Goal: Task Accomplishment & Management: Manage account settings

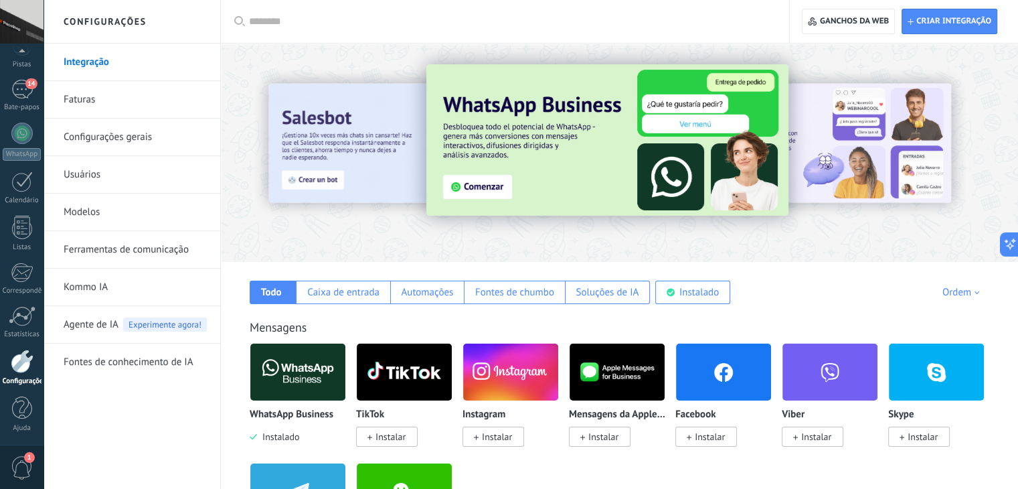
click at [141, 143] on link "Configurações gerais" at bounding box center [135, 136] width 143 height 37
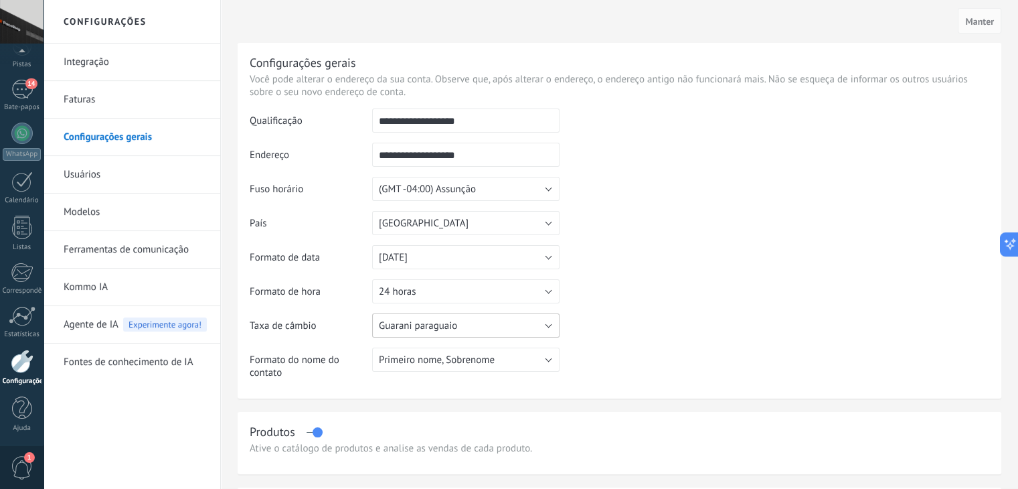
click at [420, 327] on font "Guarani paraguaio" at bounding box center [418, 325] width 78 height 13
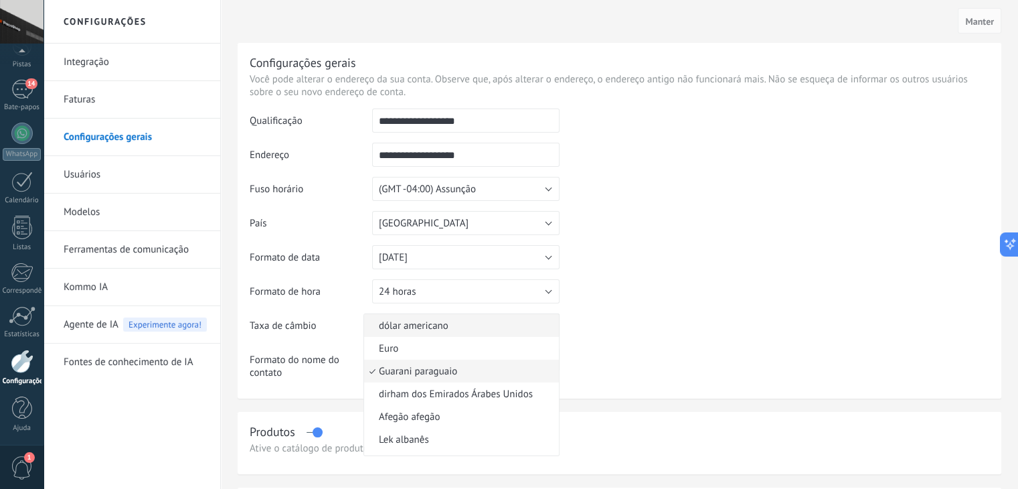
click at [416, 330] on font "dólar americano" at bounding box center [414, 325] width 70 height 13
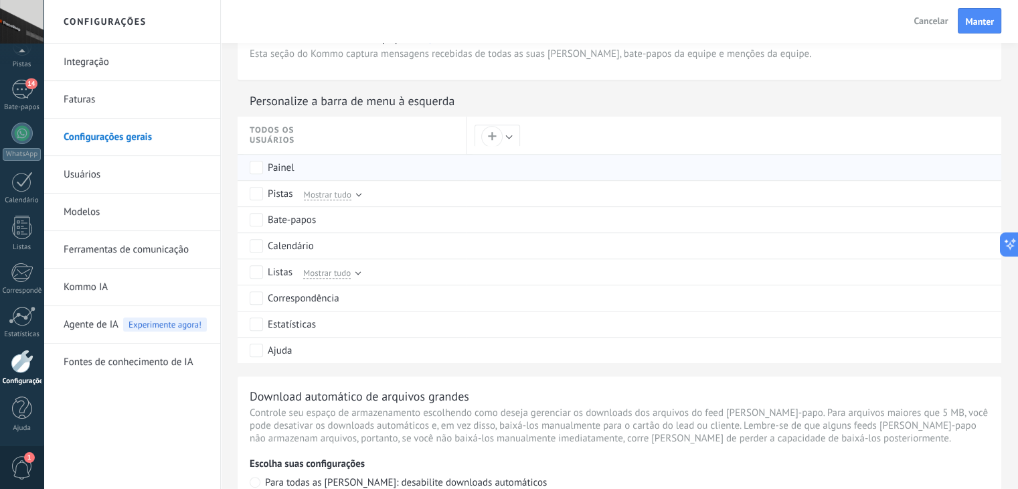
scroll to position [603, 0]
click at [1002, 17] on div "Cancelar Manter" at bounding box center [531, 21] width 975 height 43
click at [985, 21] on font "Manter" at bounding box center [979, 21] width 29 height 12
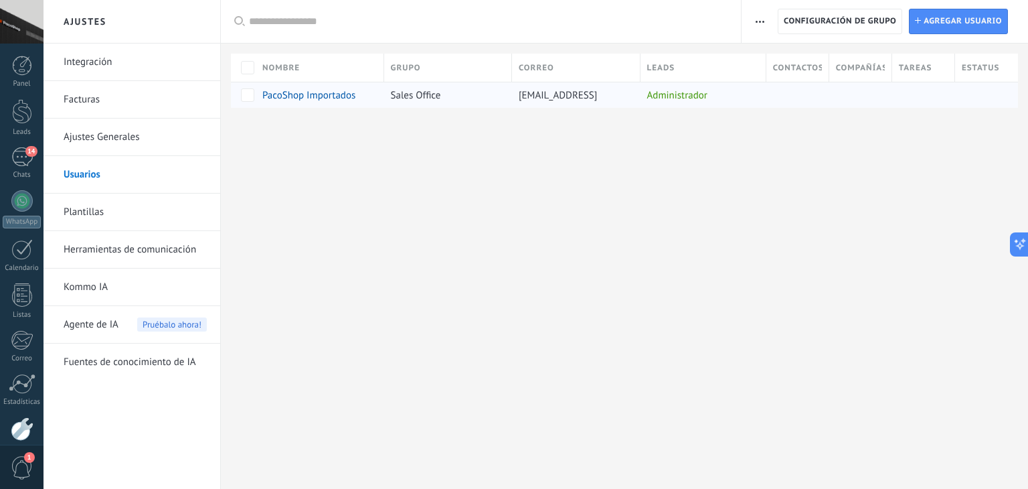
click at [295, 98] on span "PacoShop Importados" at bounding box center [308, 95] width 93 height 13
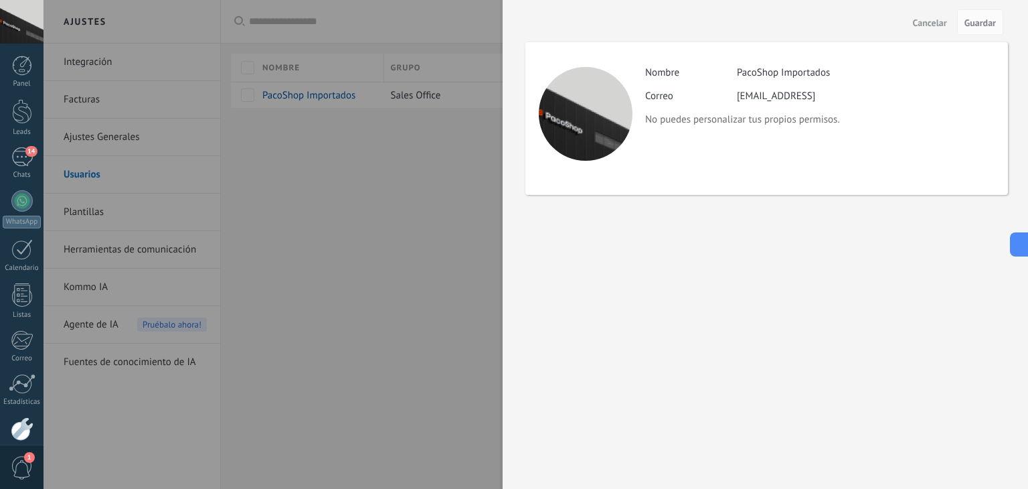
click at [474, 145] on div at bounding box center [514, 244] width 1028 height 489
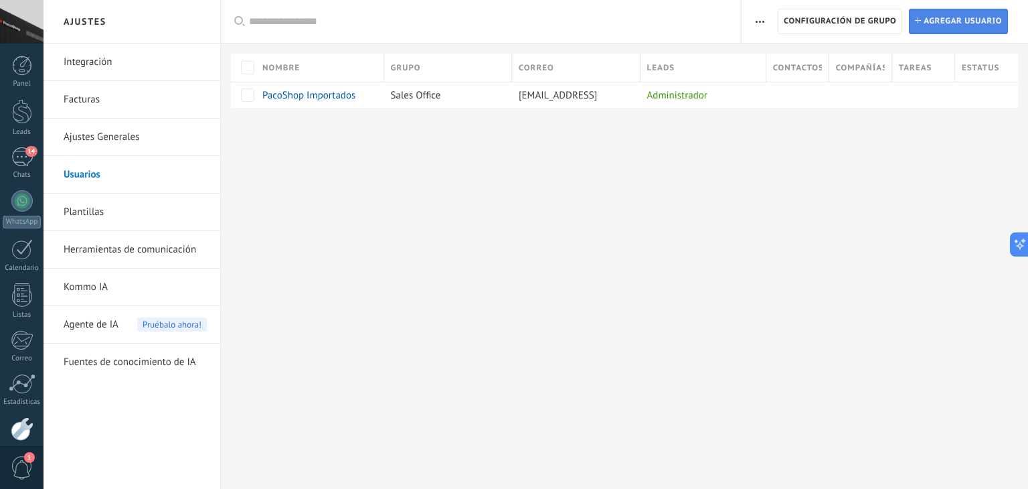
click at [932, 30] on span "Agregar usuario" at bounding box center [963, 21] width 78 height 24
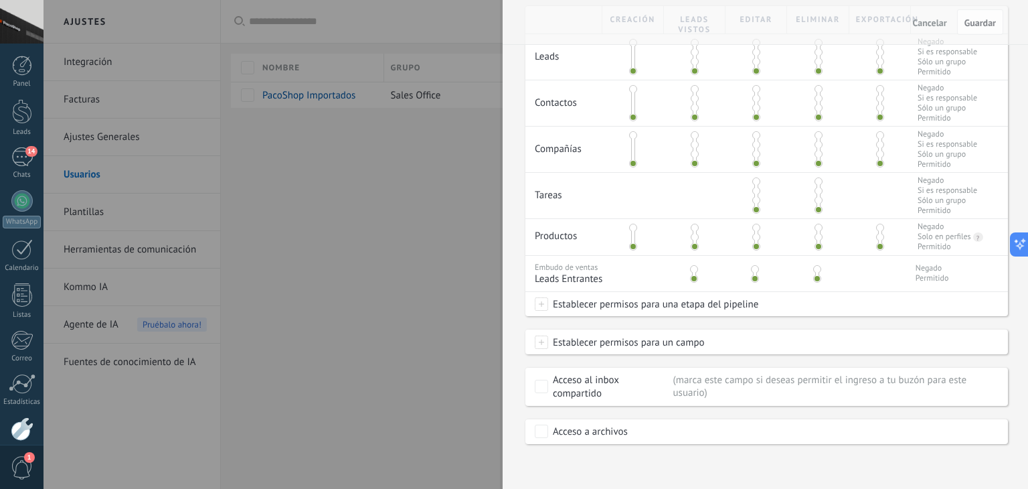
scroll to position [307, 0]
click at [439, 252] on div at bounding box center [514, 244] width 1028 height 489
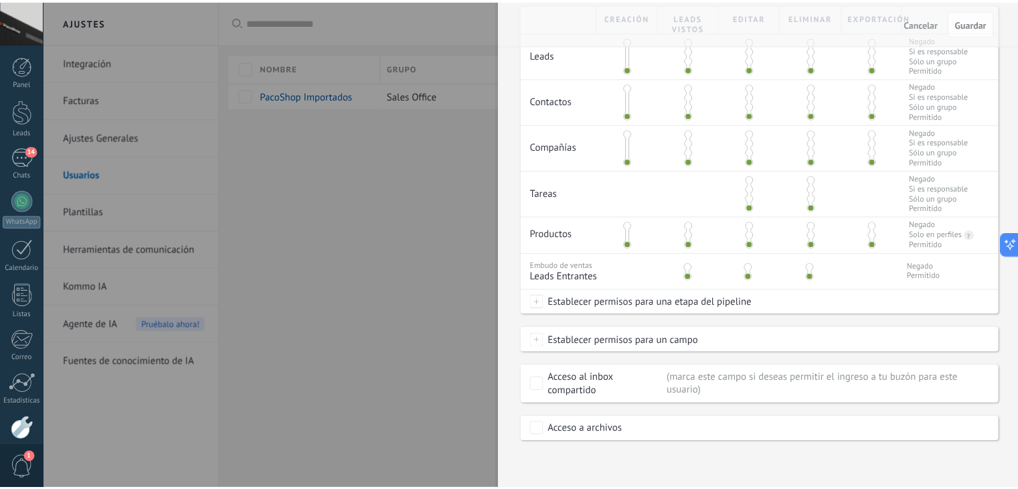
scroll to position [0, 0]
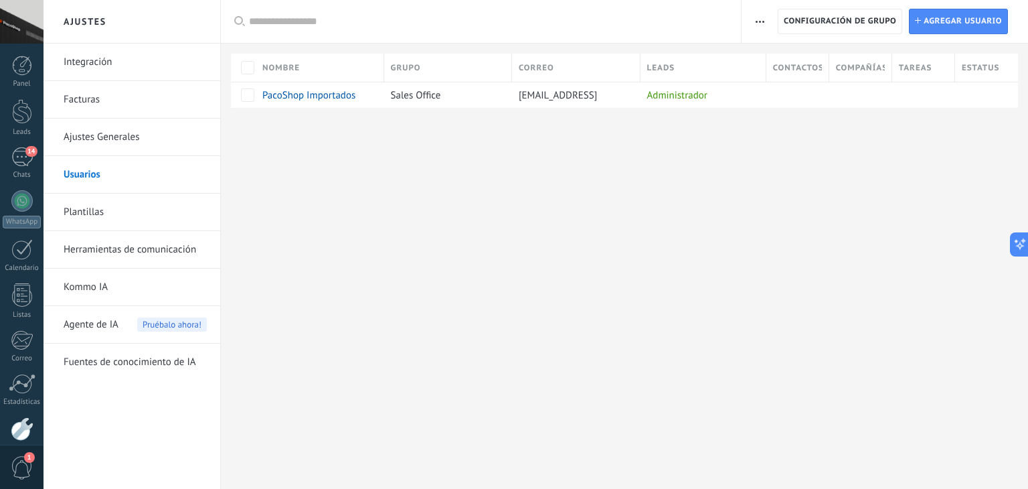
click at [136, 248] on link "Herramientas de comunicación" at bounding box center [135, 249] width 143 height 37
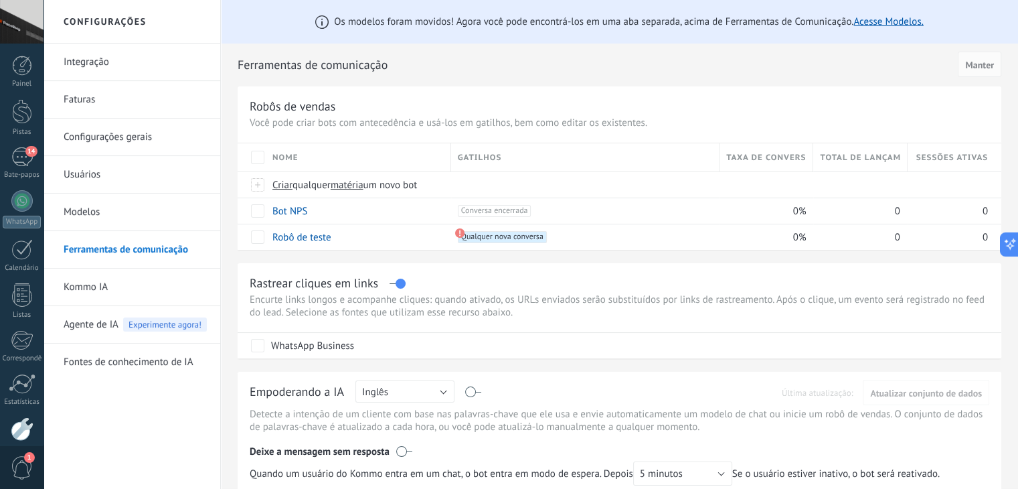
click at [863, 108] on div "Robôs de vendas" at bounding box center [620, 105] width 740 height 15
click at [392, 238] on div "Robô de teste" at bounding box center [355, 236] width 179 height 25
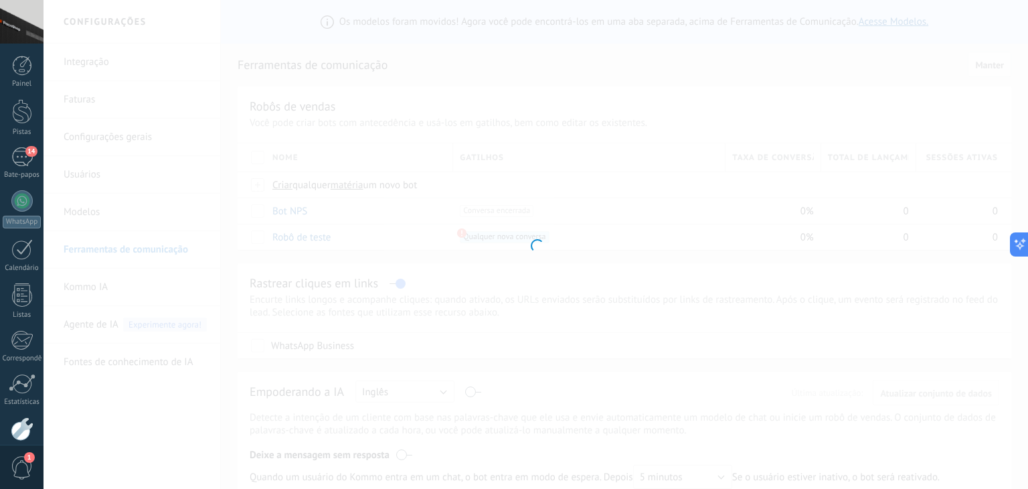
type input "*******"
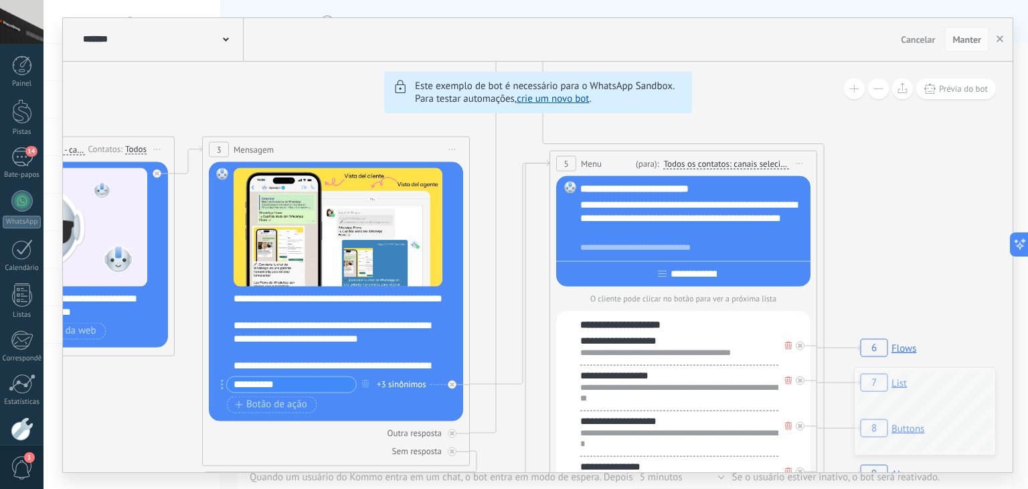
drag, startPoint x: 790, startPoint y: 255, endPoint x: 481, endPoint y: 236, distance: 309.2
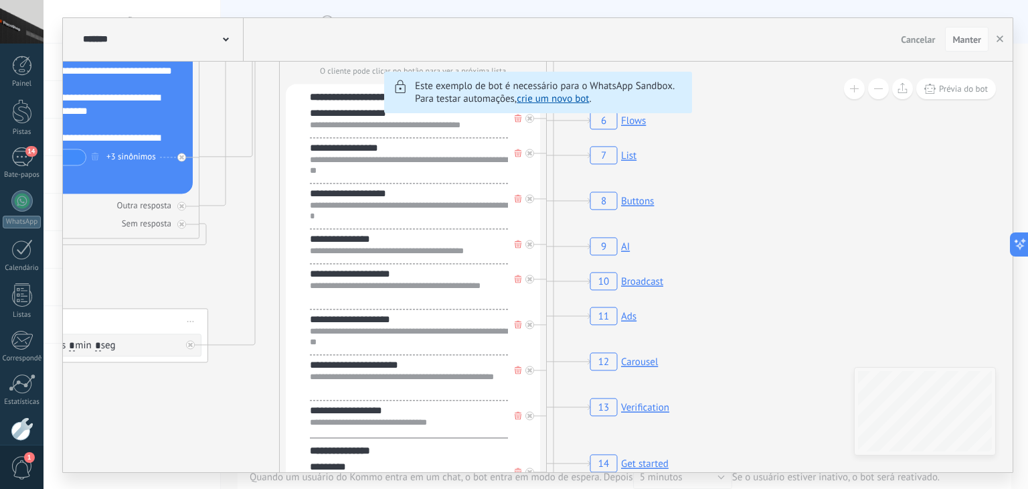
drag, startPoint x: 869, startPoint y: 251, endPoint x: 619, endPoint y: 21, distance: 339.7
click at [619, 21] on div "******* Robô de teste Cancelar Atualizar Cancelar Manter 6 Flows 7 List 8 Butto…" at bounding box center [538, 245] width 950 height 454
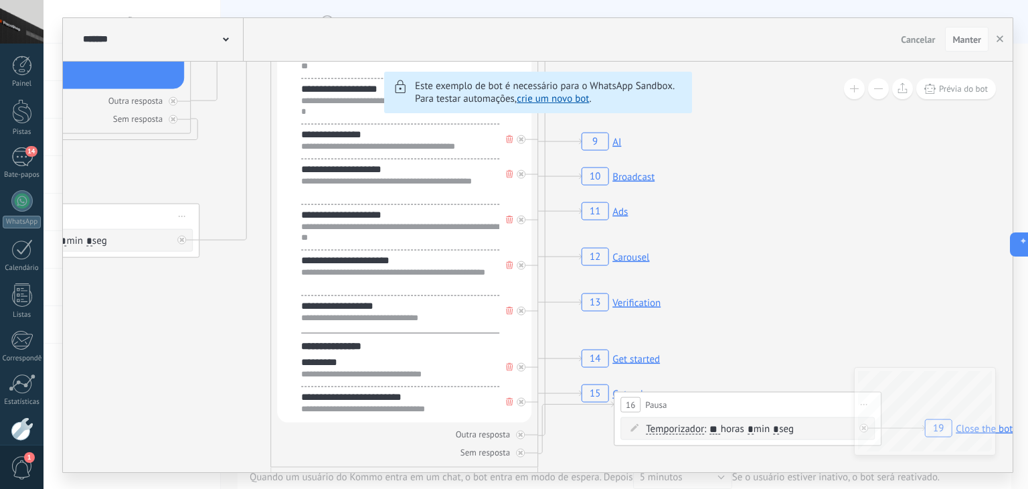
drag, startPoint x: 728, startPoint y: 231, endPoint x: 720, endPoint y: 126, distance: 105.4
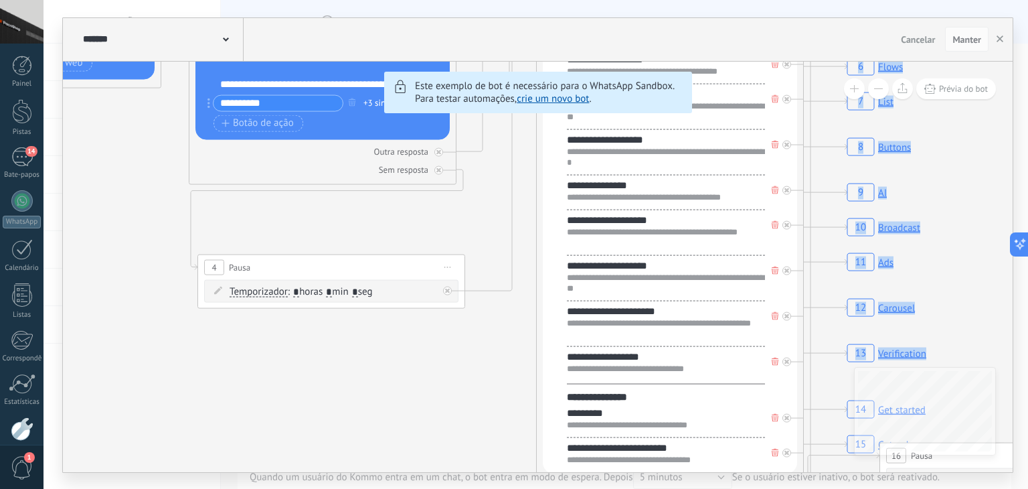
drag, startPoint x: 727, startPoint y: 269, endPoint x: 1028, endPoint y: 313, distance: 303.7
click at [1018, 313] on div "******* Robô de teste Cancelar Atualizar Cancelar Manter 6 Flows 7 List 8 Butto…" at bounding box center [536, 244] width 985 height 489
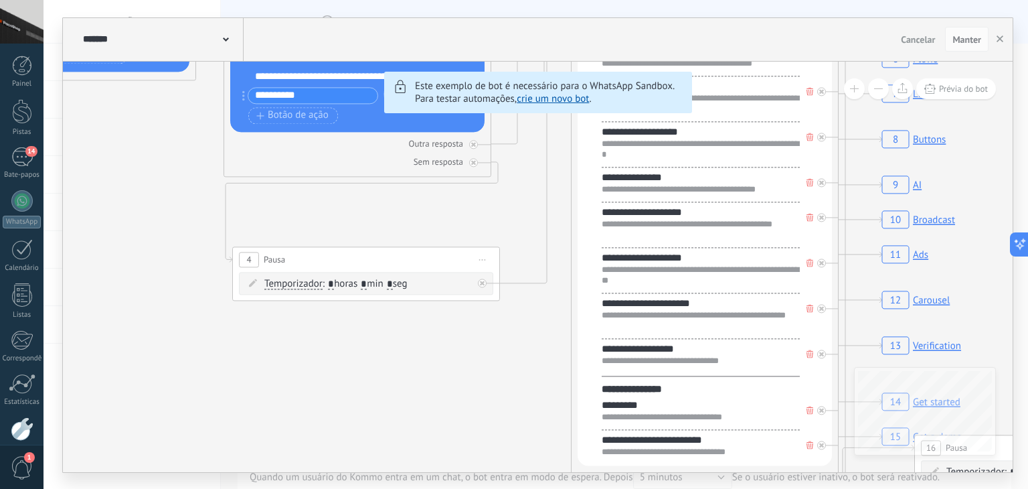
click at [1010, 20] on div "******* Robô de teste Cancelar Atualizar Cancelar Manter 6 Flows 7 List 8 Butto…" at bounding box center [536, 244] width 985 height 489
click at [1002, 35] on icon "button" at bounding box center [1000, 38] width 7 height 7
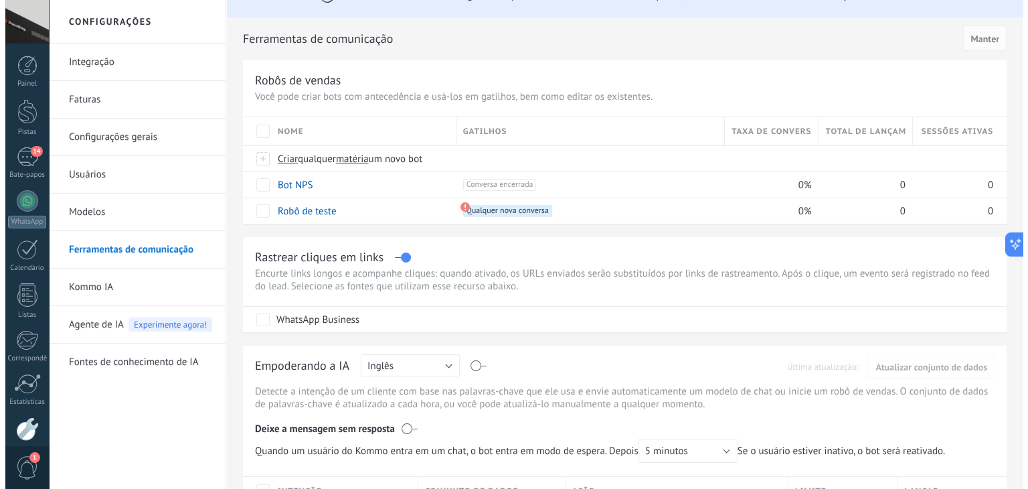
scroll to position [134, 0]
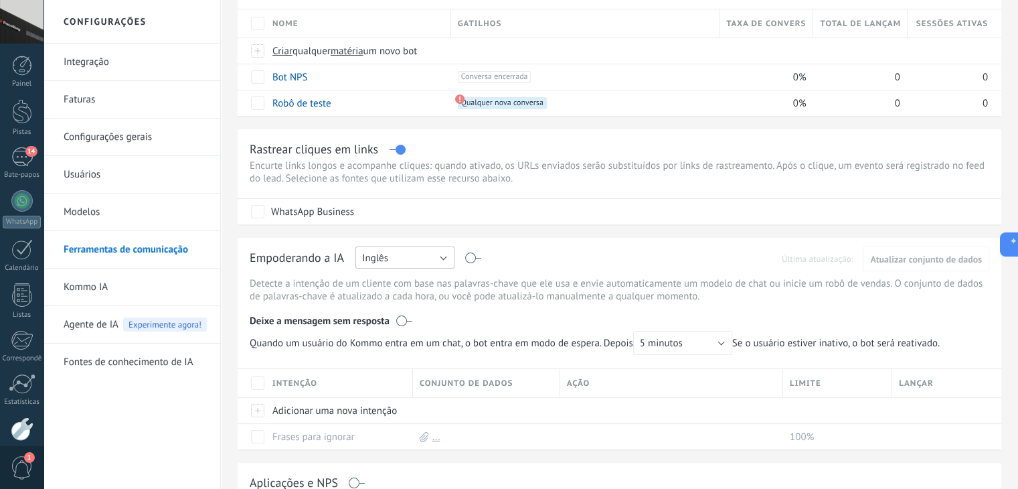
click at [412, 262] on button "Inglês" at bounding box center [404, 257] width 99 height 22
click at [406, 309] on span "Espanhol" at bounding box center [398, 304] width 102 height 13
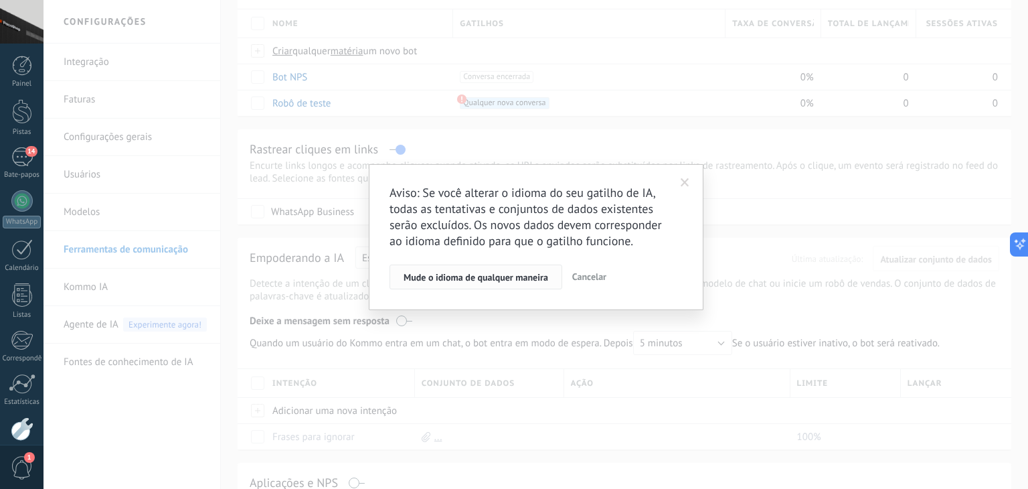
click at [498, 285] on button "Mude o idioma de qualquer maneira" at bounding box center [476, 276] width 173 height 25
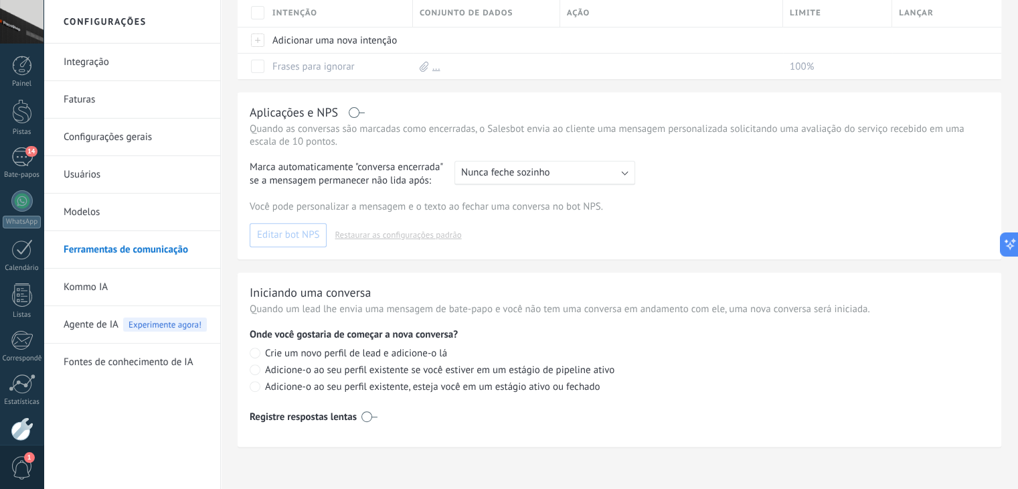
scroll to position [507, 0]
click at [507, 312] on font "Quando um lead lhe envia uma mensagem de bate-papo e você não tem uma conversa …" at bounding box center [560, 307] width 620 height 13
